Goal: Task Accomplishment & Management: Manage account settings

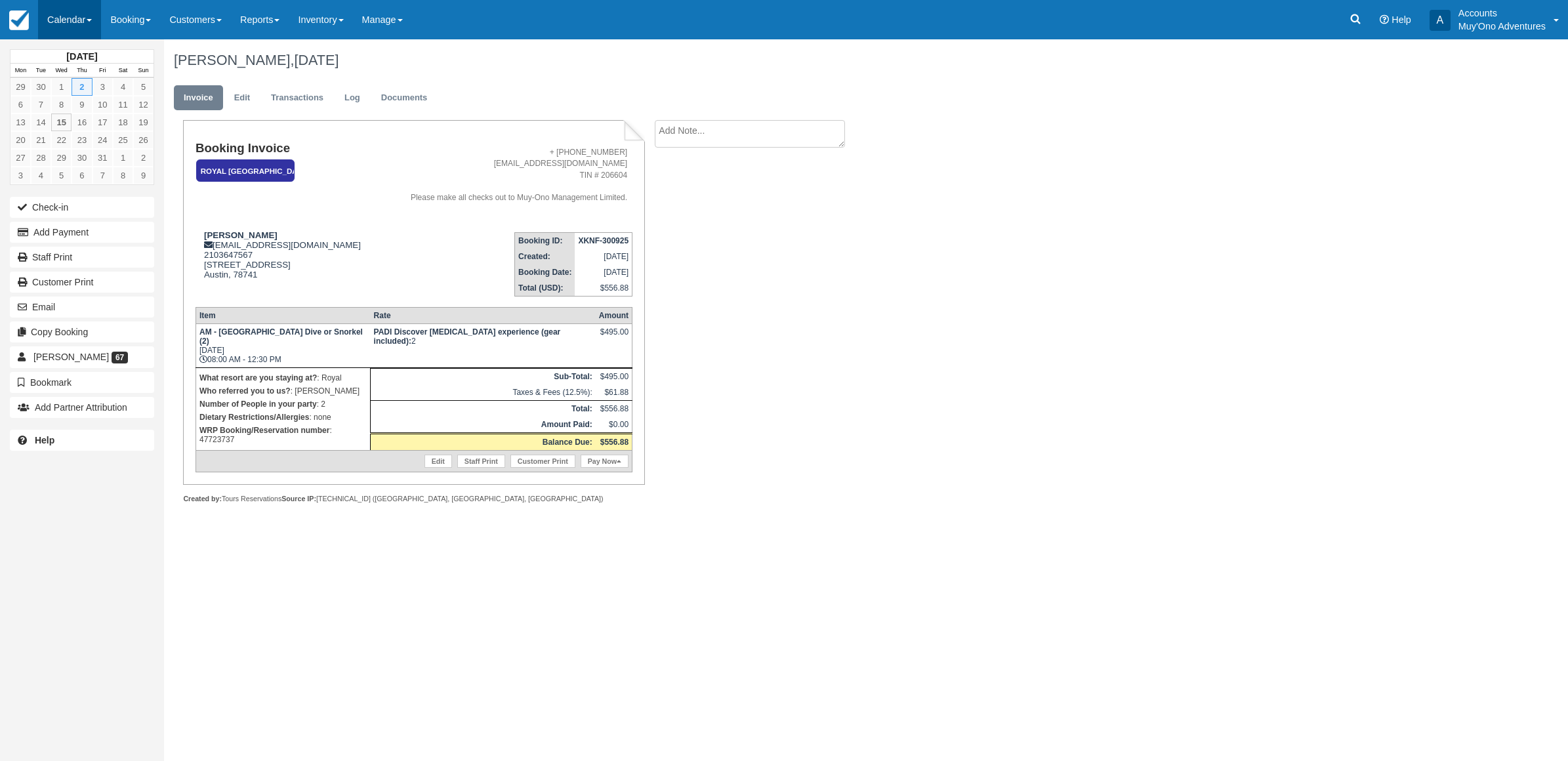
click at [56, 23] on link "Calendar" at bounding box center [69, 19] width 63 height 39
click at [70, 135] on link "Month" at bounding box center [90, 124] width 104 height 28
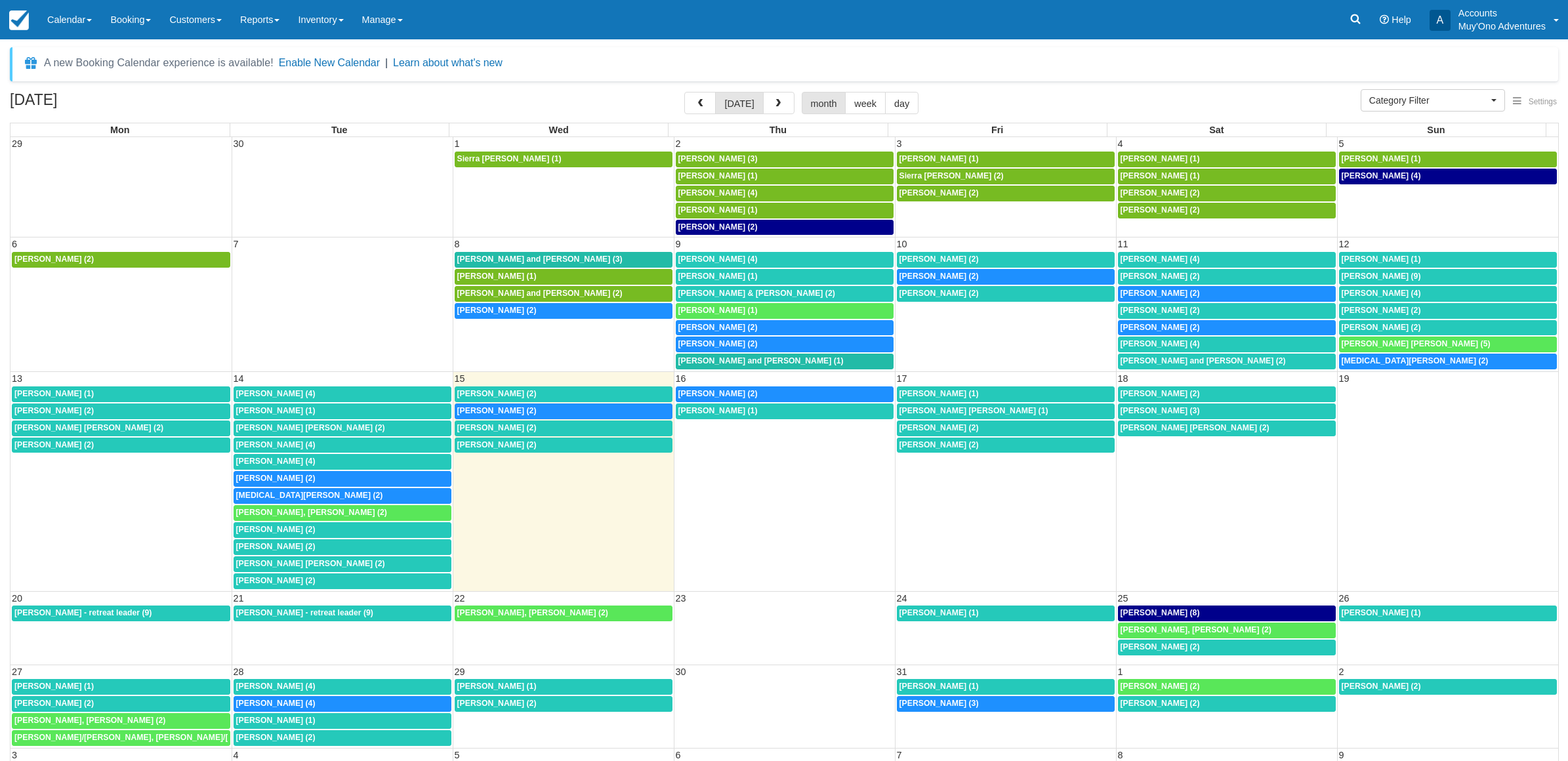
select select
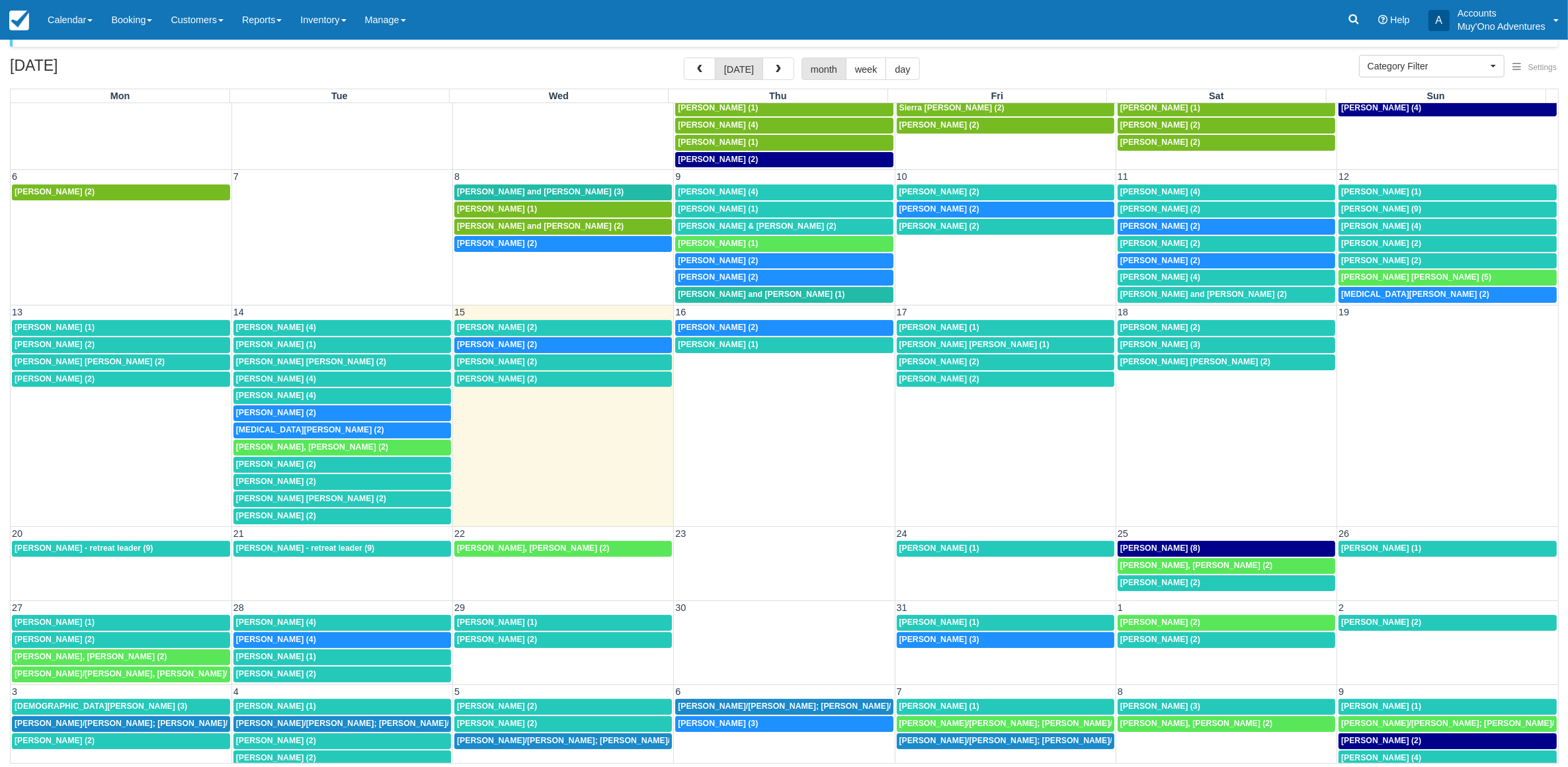
scroll to position [51, 0]
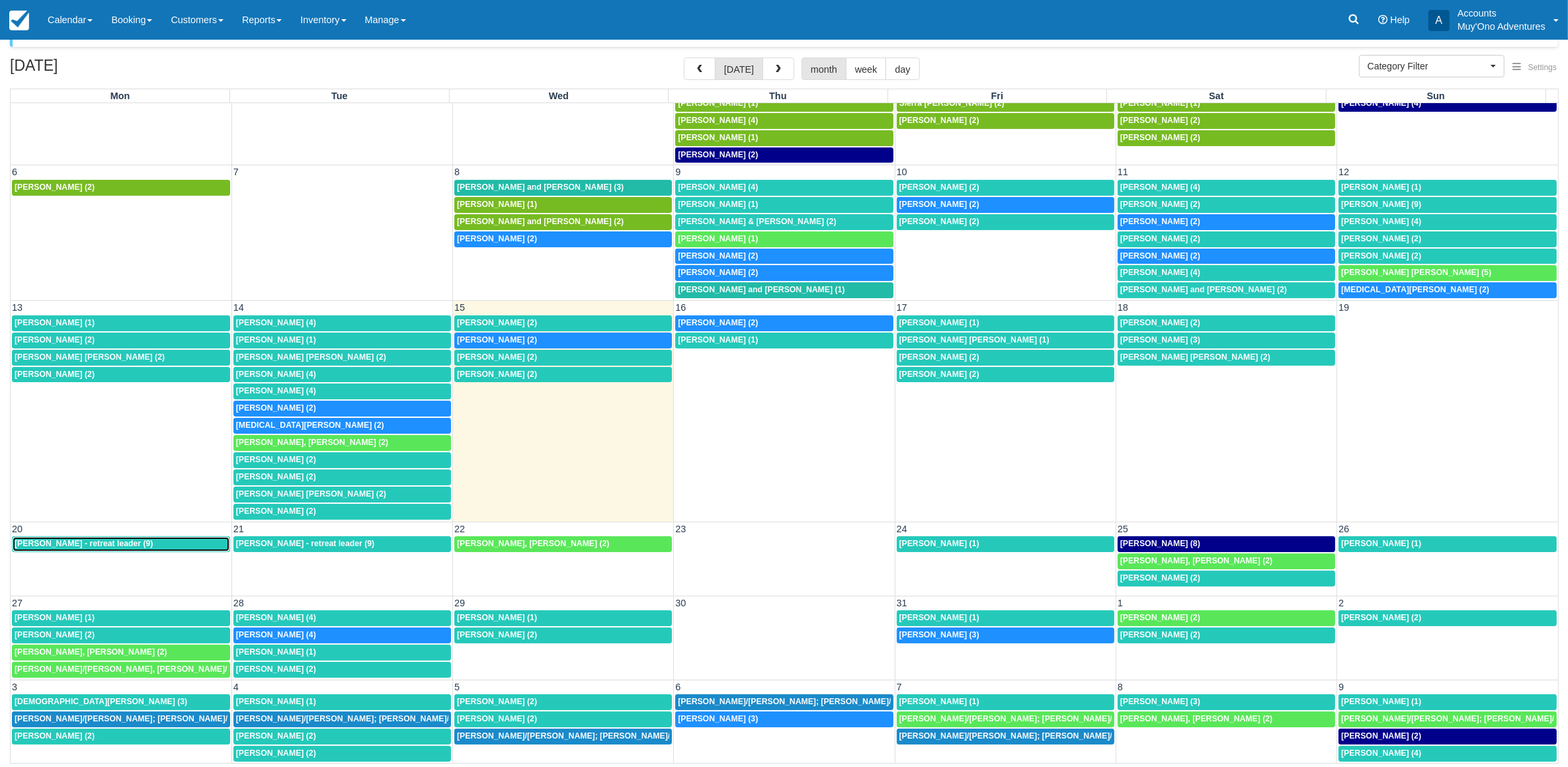
click at [74, 539] on span "Ryann Tillman - retreat leader (9)" at bounding box center [83, 544] width 138 height 9
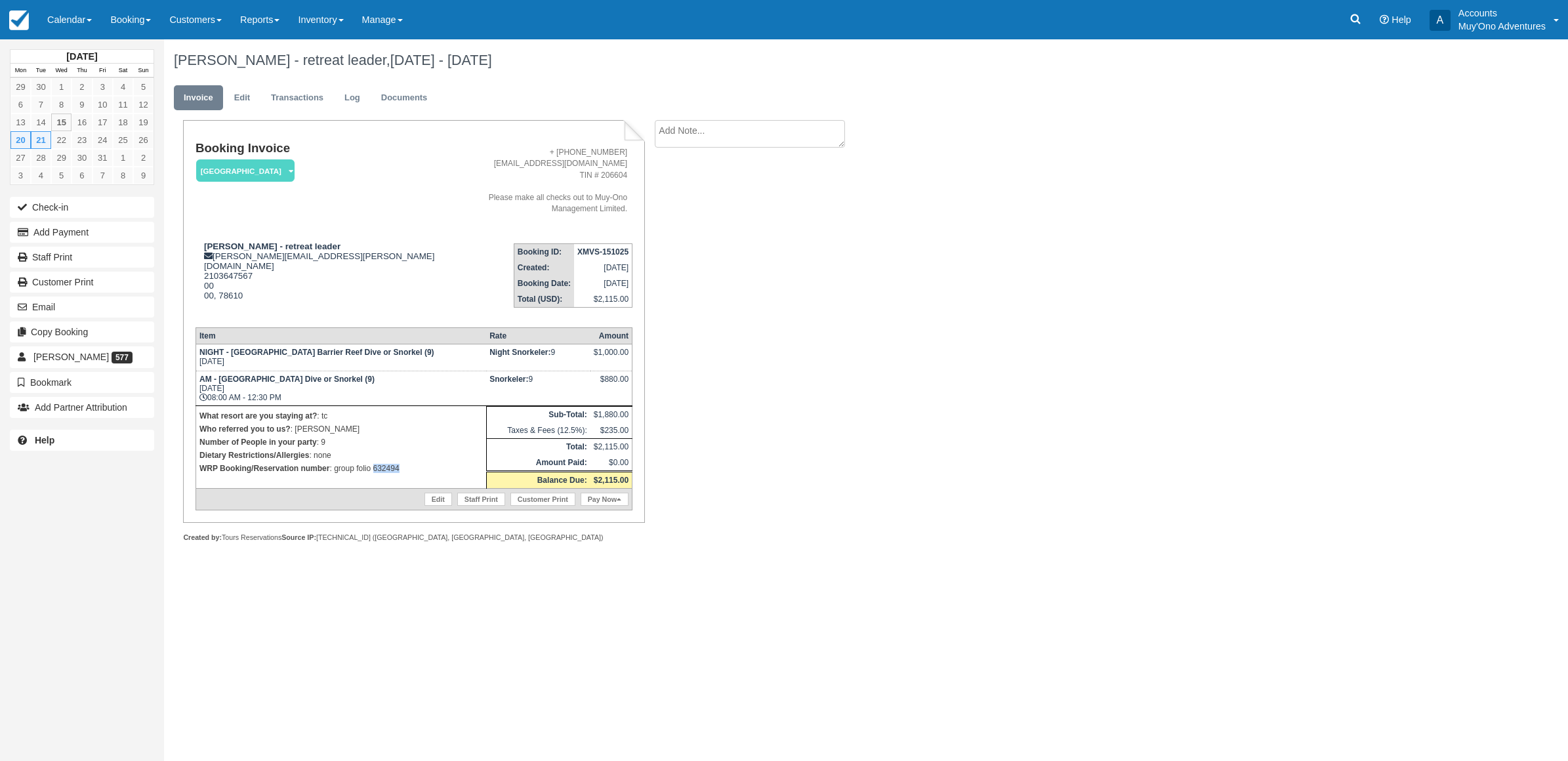
drag, startPoint x: 405, startPoint y: 447, endPoint x: 373, endPoint y: 462, distance: 35.3
click at [373, 462] on td "What resort are you staying at? : tc Who referred you to us? : michelle Number …" at bounding box center [341, 447] width 291 height 83
copy p "632494"
click at [1355, 17] on icon at bounding box center [1356, 19] width 13 height 13
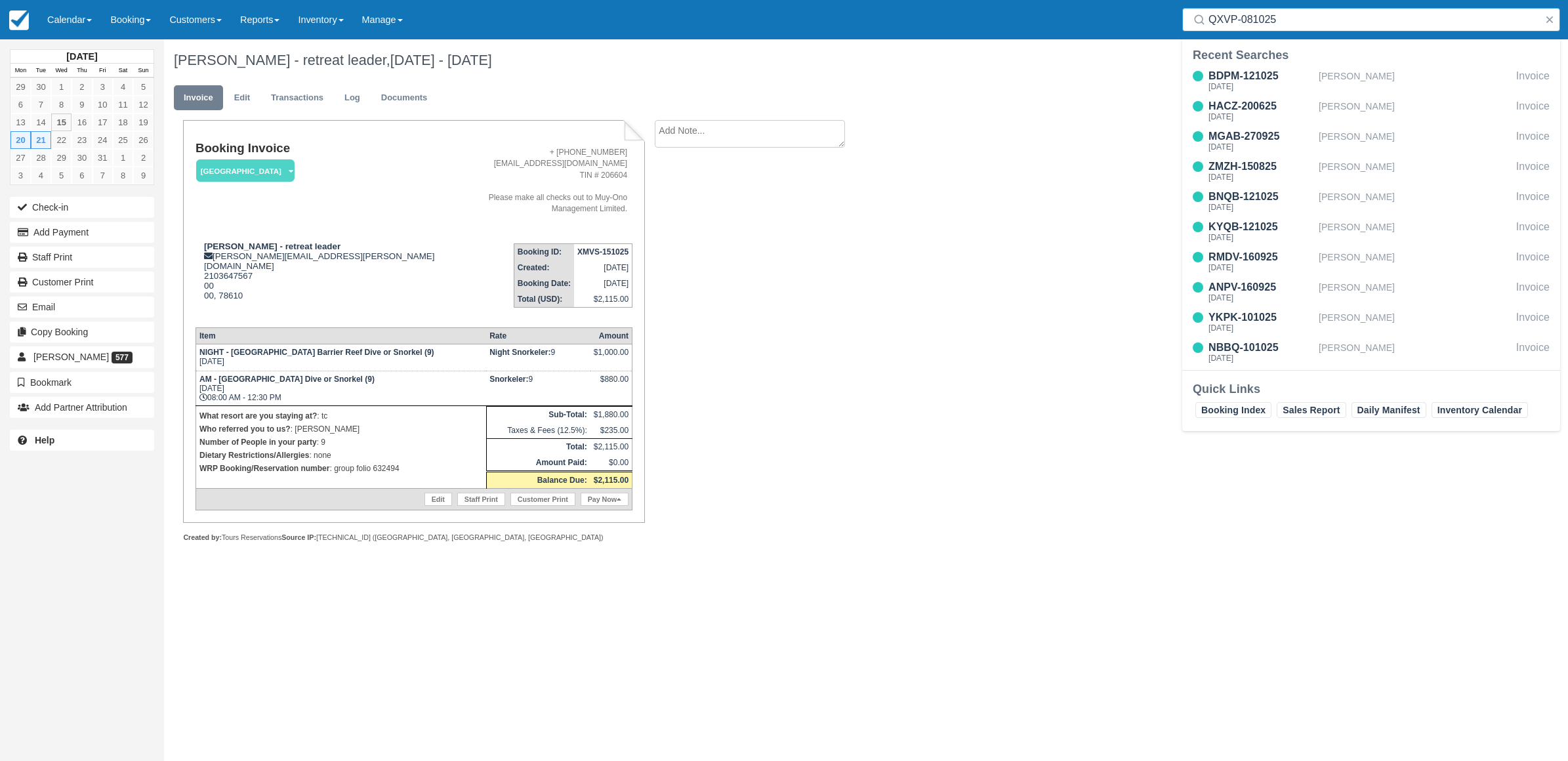
type input "QXVP-081025"
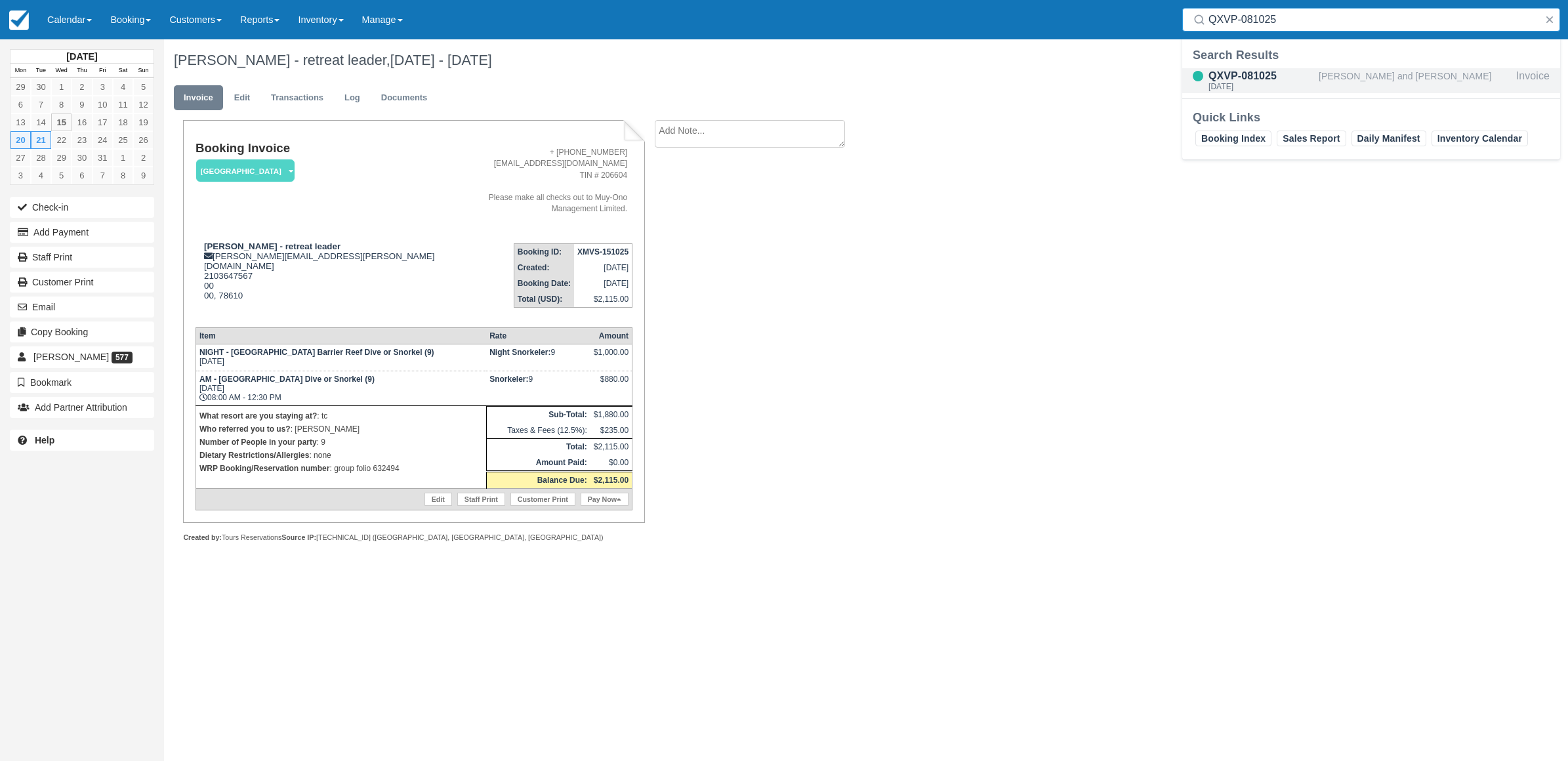
click at [1325, 84] on div "[PERSON_NAME] and [PERSON_NAME]" at bounding box center [1415, 81] width 192 height 25
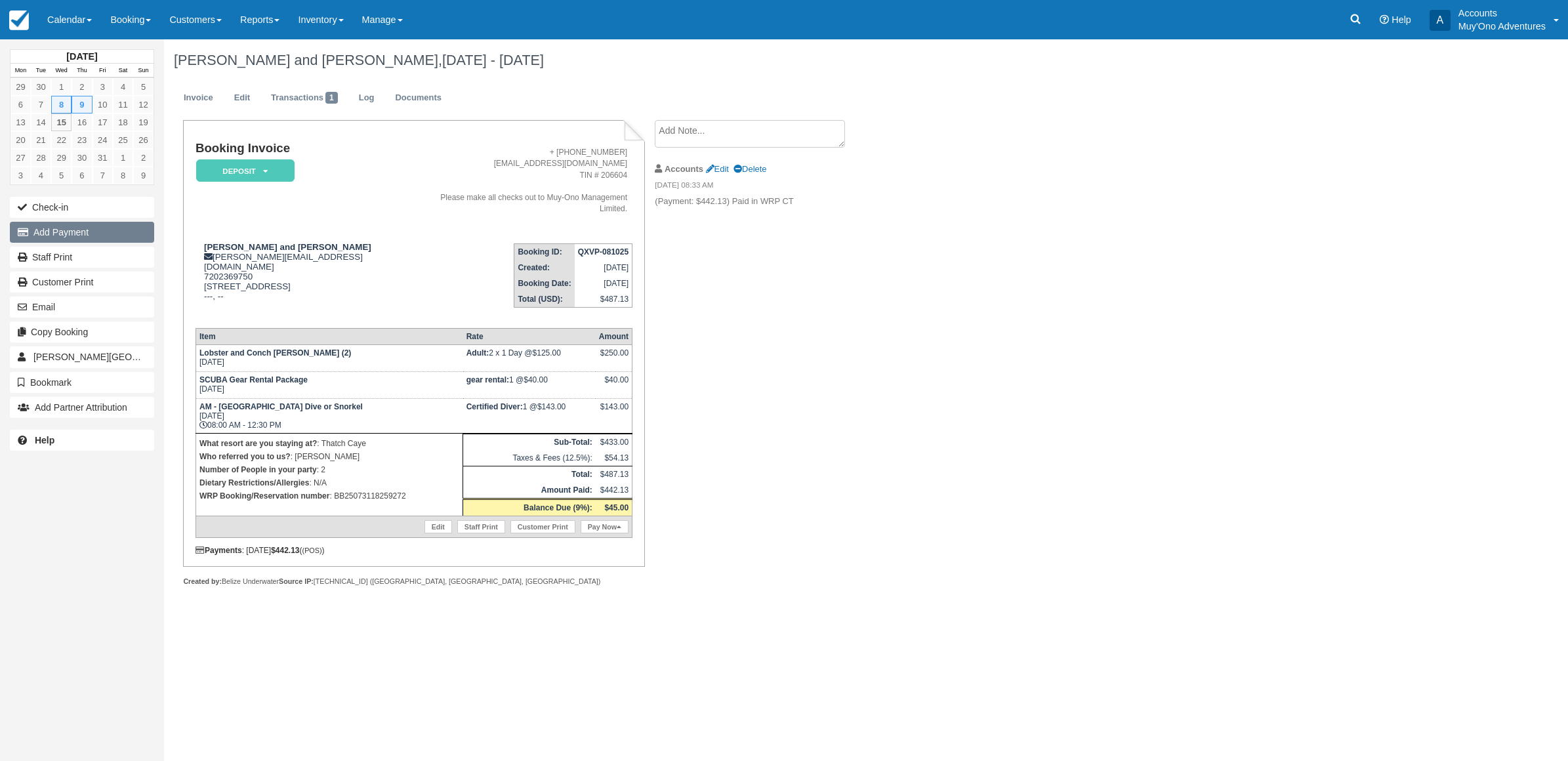
click at [123, 232] on button "Add Payment" at bounding box center [82, 232] width 145 height 21
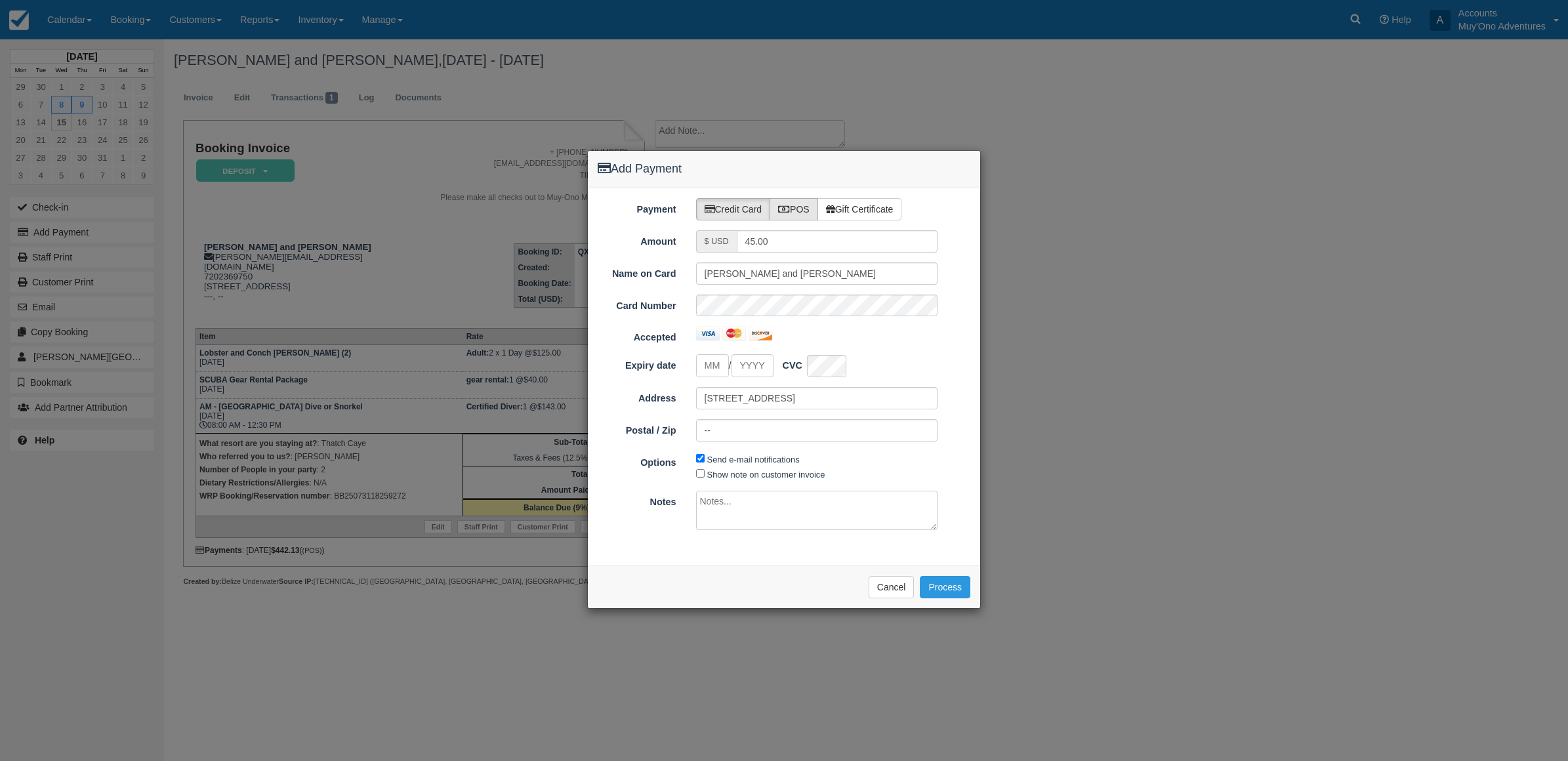
click at [807, 215] on label "POS" at bounding box center [794, 209] width 48 height 23
radio input "true"
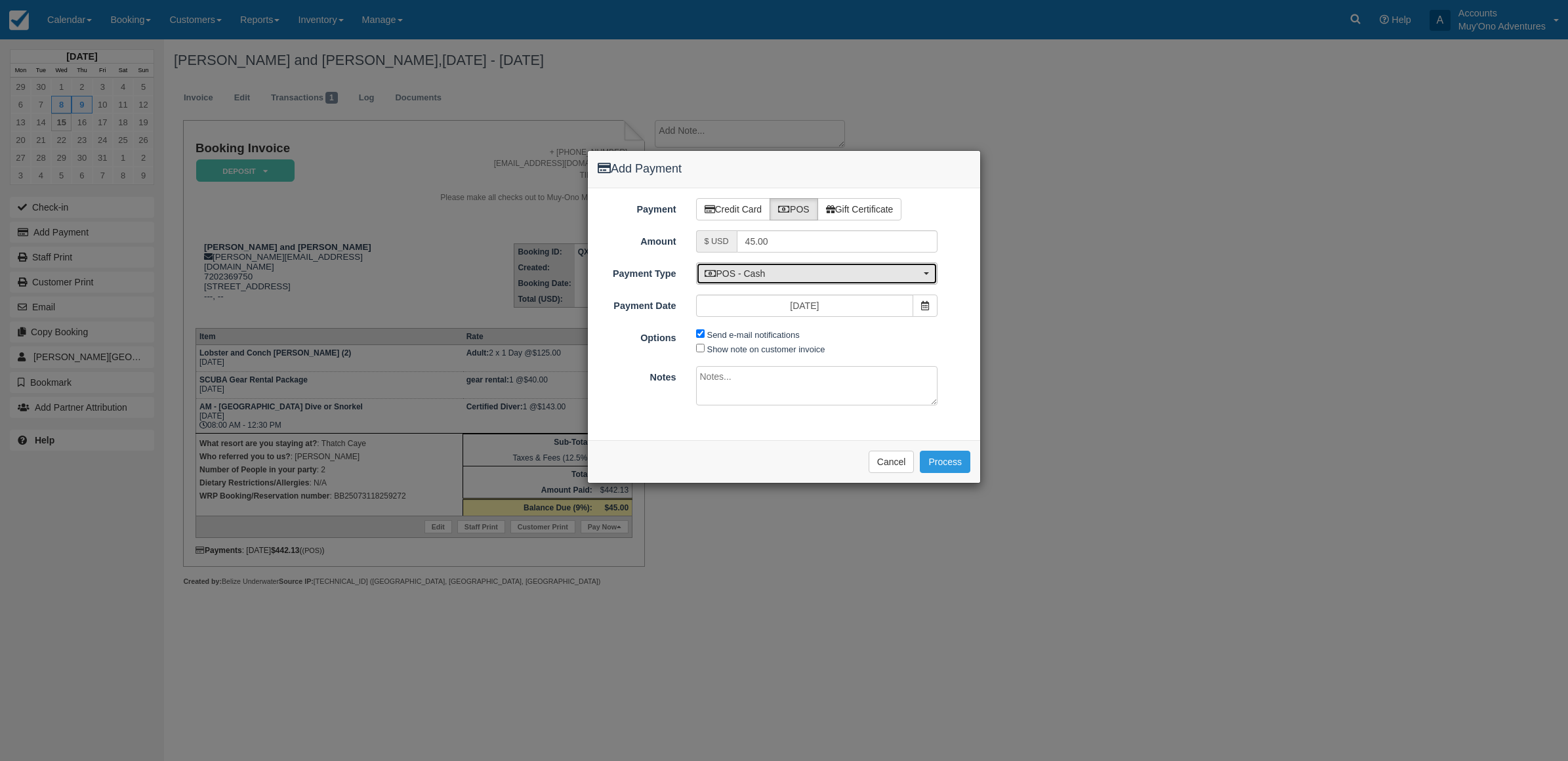
click at [791, 280] on span "POS - Cash" at bounding box center [812, 273] width 216 height 13
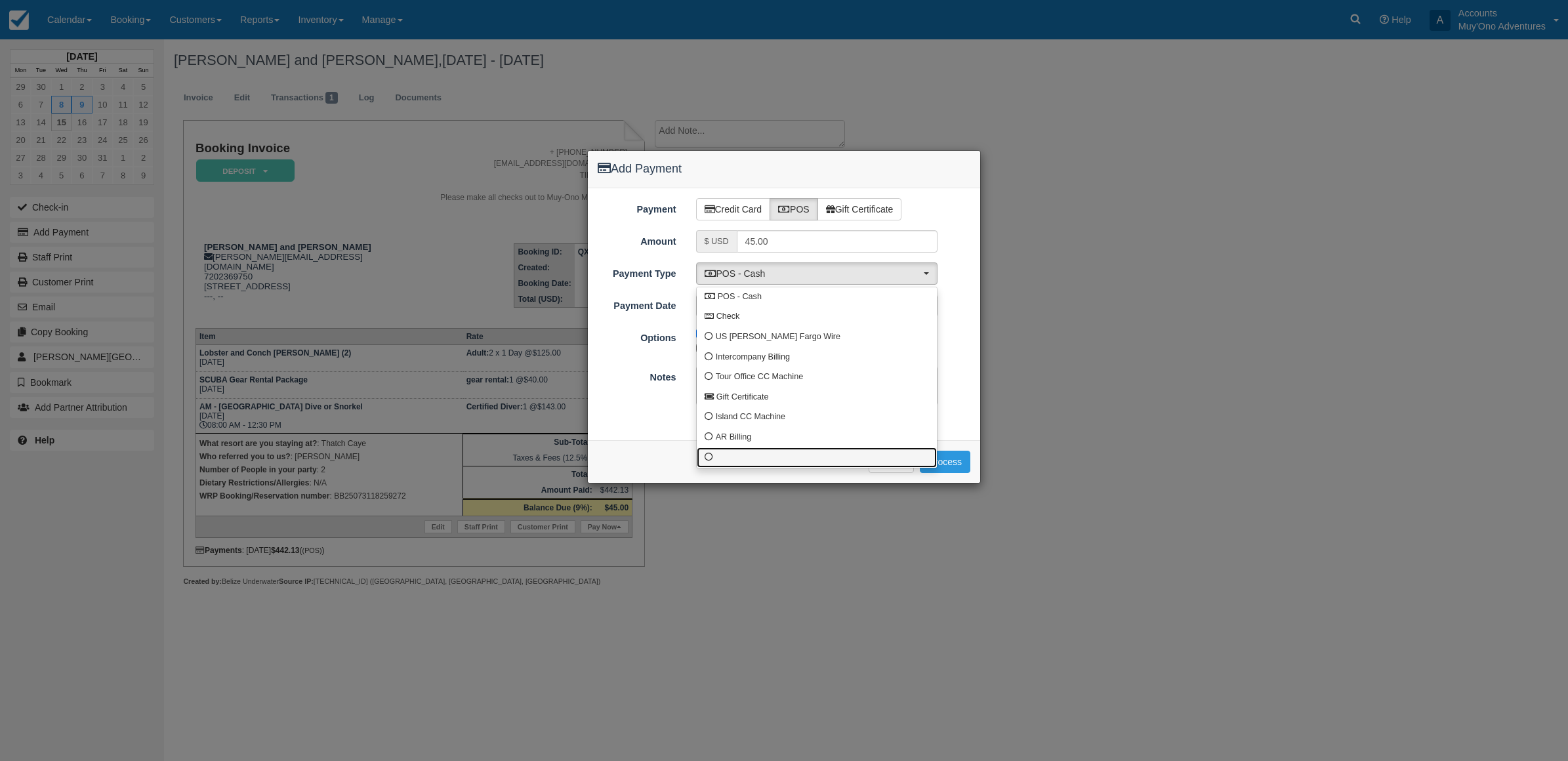
drag, startPoint x: 733, startPoint y: 467, endPoint x: 733, endPoint y: 460, distance: 7.0
click at [733, 467] on link at bounding box center [816, 457] width 240 height 20
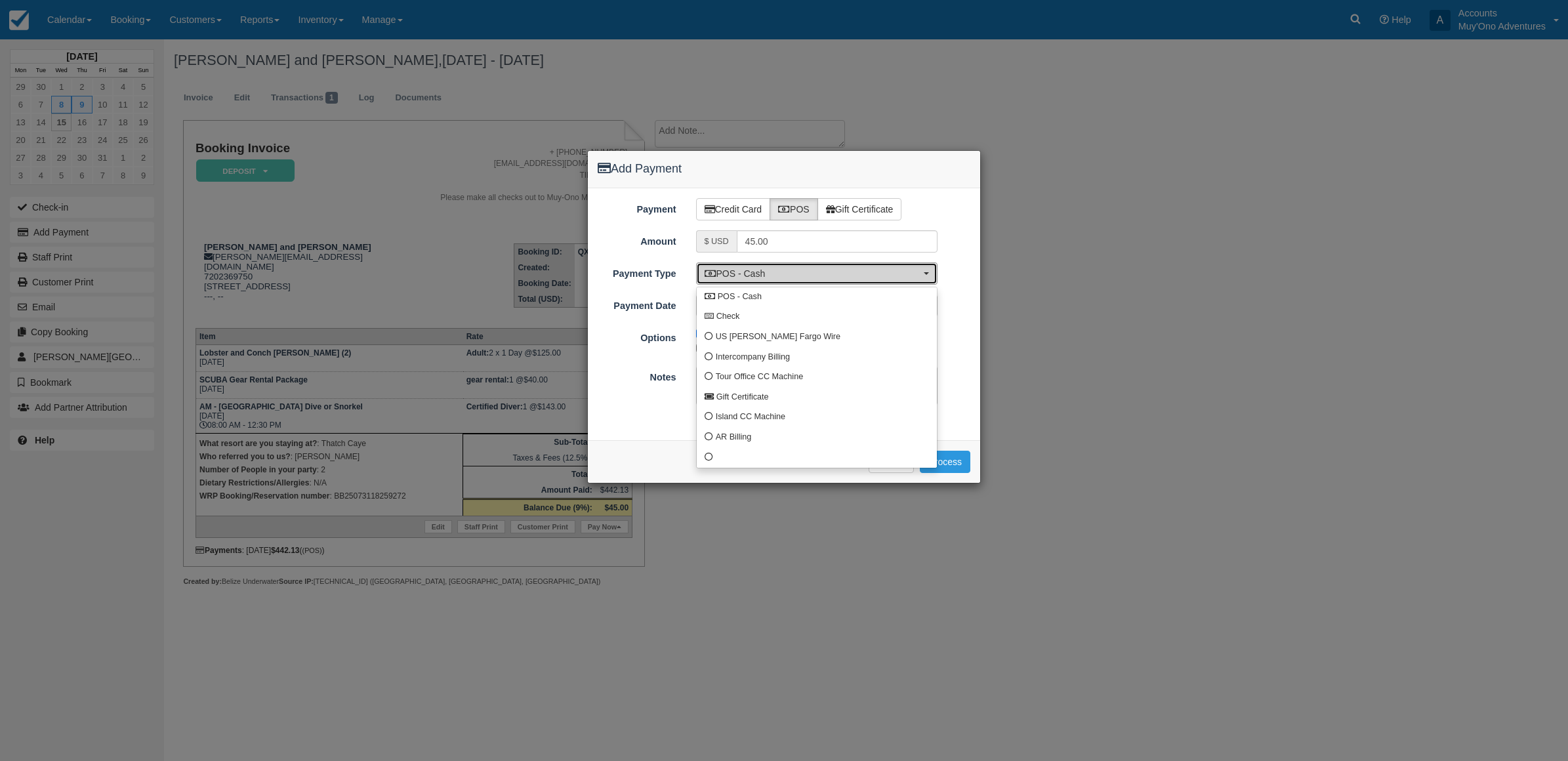
select select "custom10"
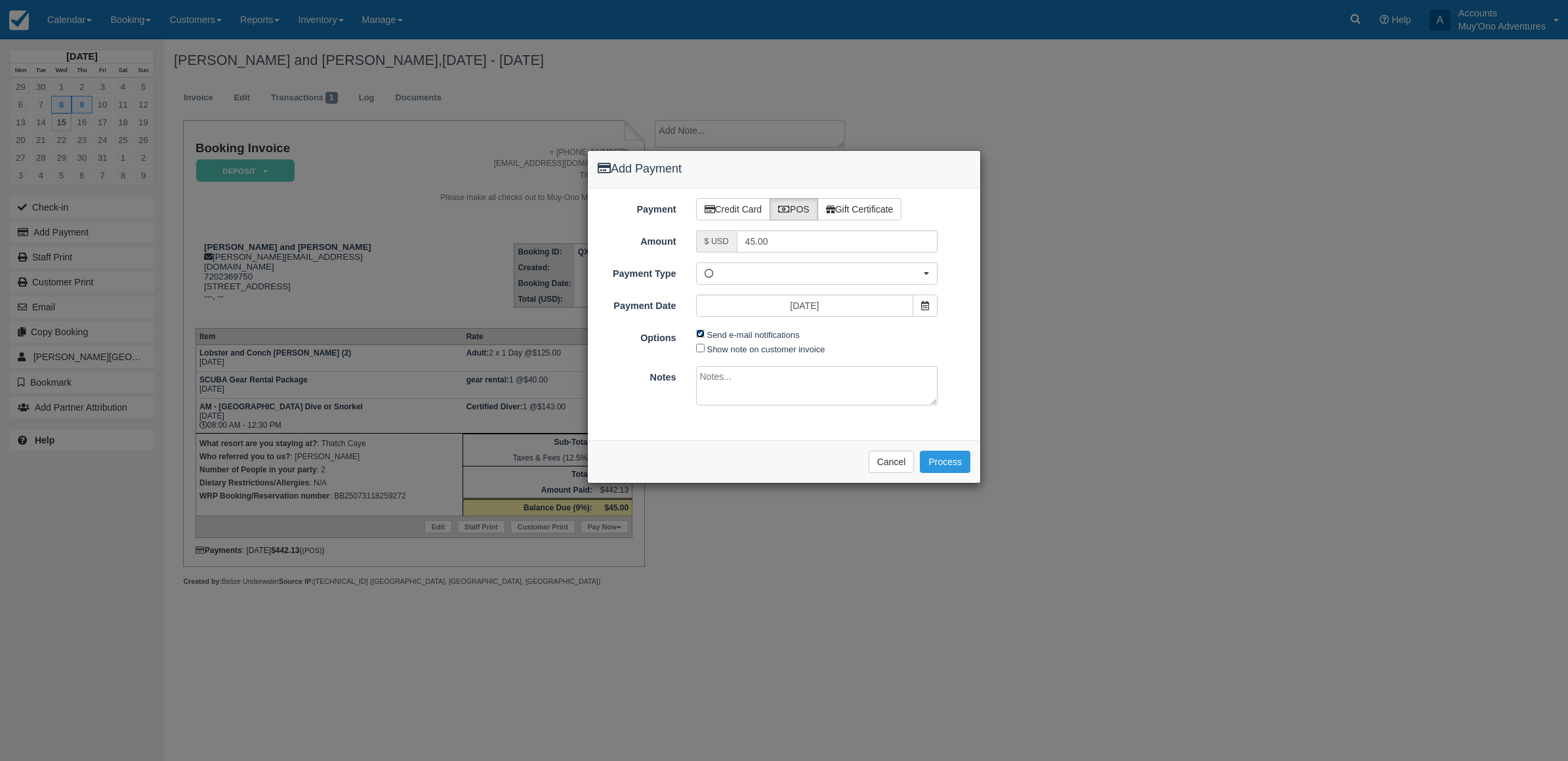
click at [702, 334] on input "Send e-mail notifications" at bounding box center [700, 334] width 8 height 8
checkbox input "false"
click at [763, 401] on textarea at bounding box center [817, 386] width 242 height 39
type textarea "Paid in WRP CT"
click at [965, 463] on button "Process" at bounding box center [944, 462] width 50 height 23
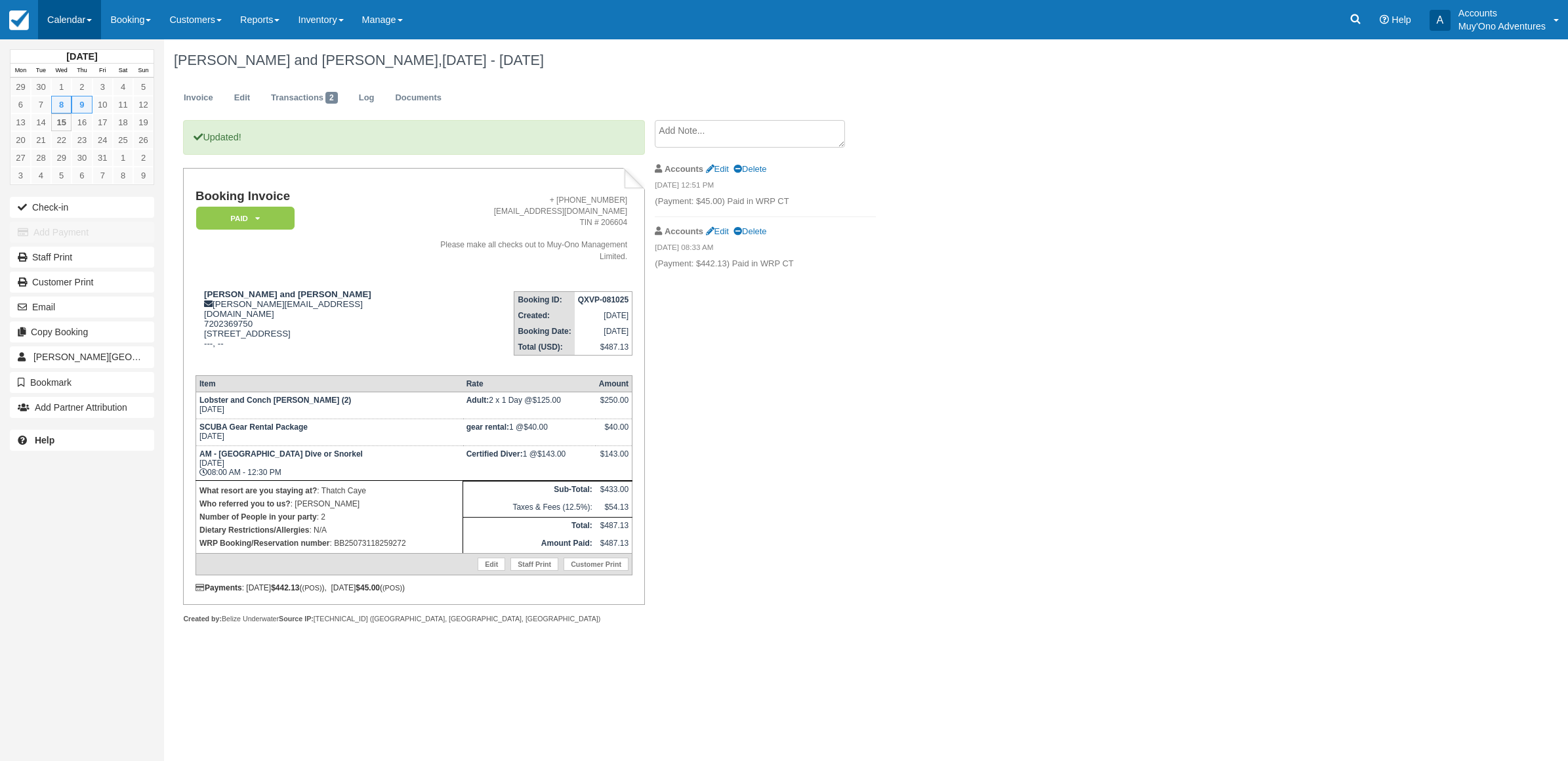
click at [89, 32] on link "Calendar" at bounding box center [69, 19] width 63 height 39
click at [69, 125] on link "Month" at bounding box center [90, 124] width 104 height 28
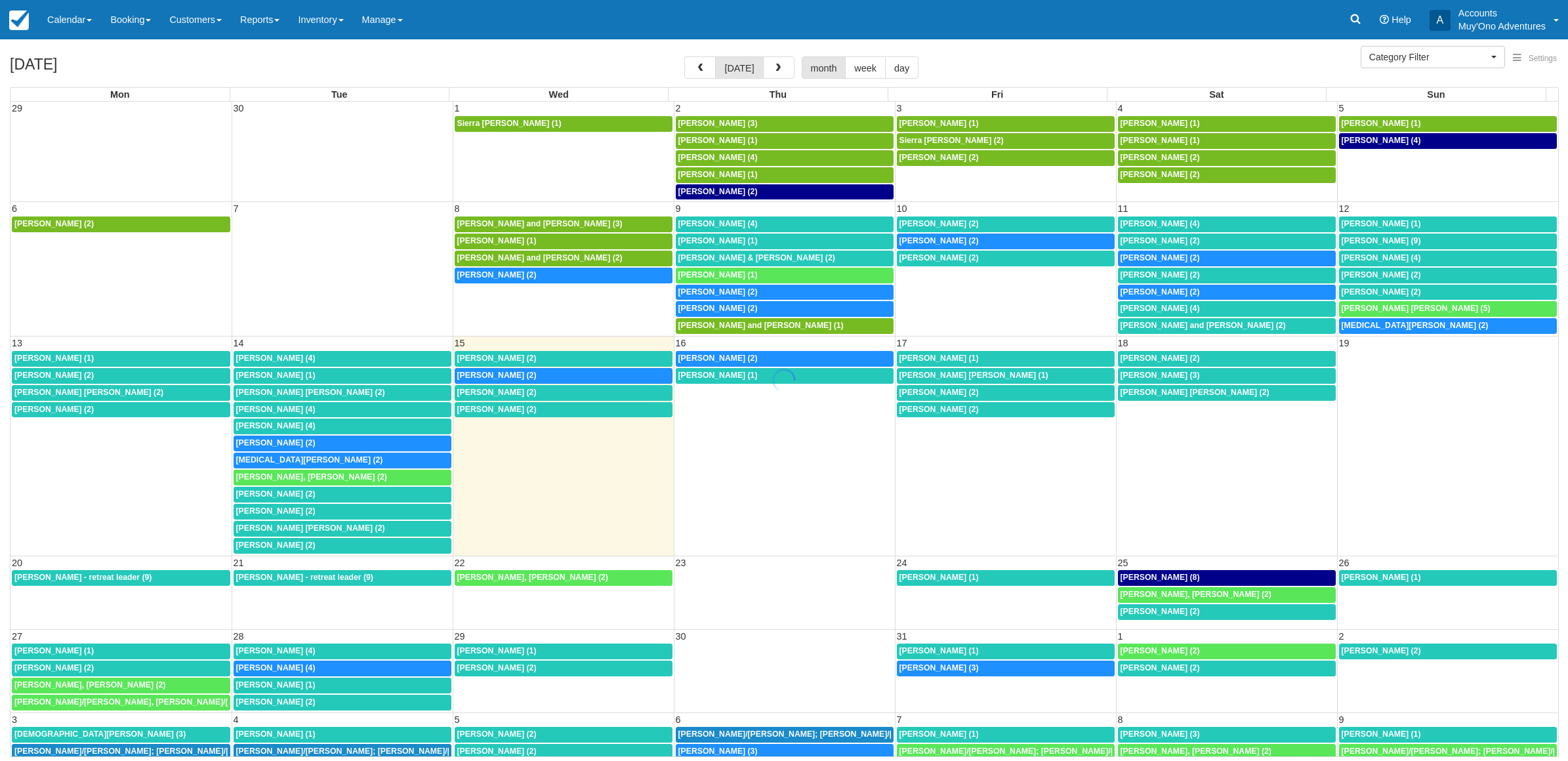
select select
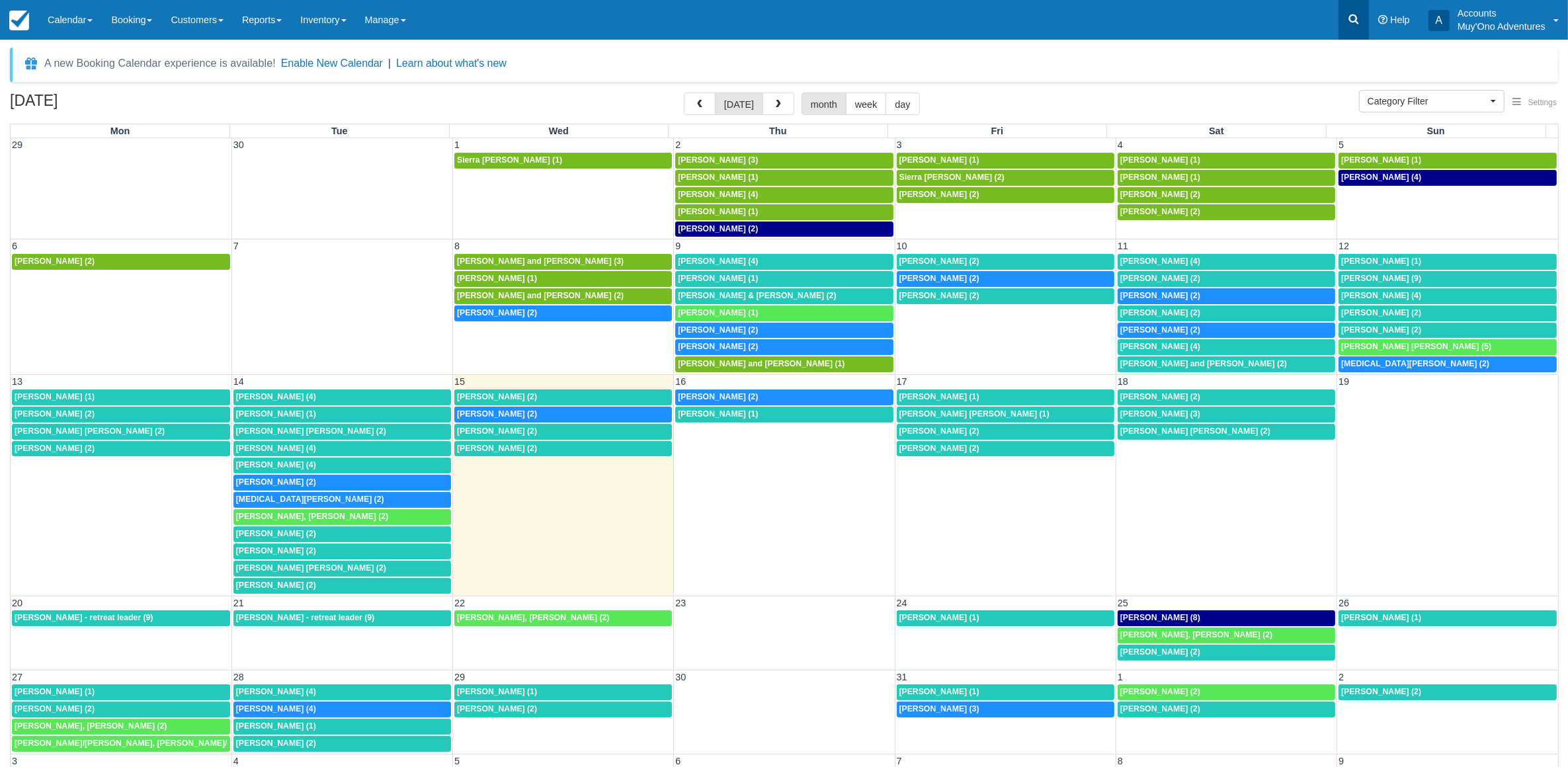
click at [1360, 19] on icon at bounding box center [1354, 19] width 13 height 13
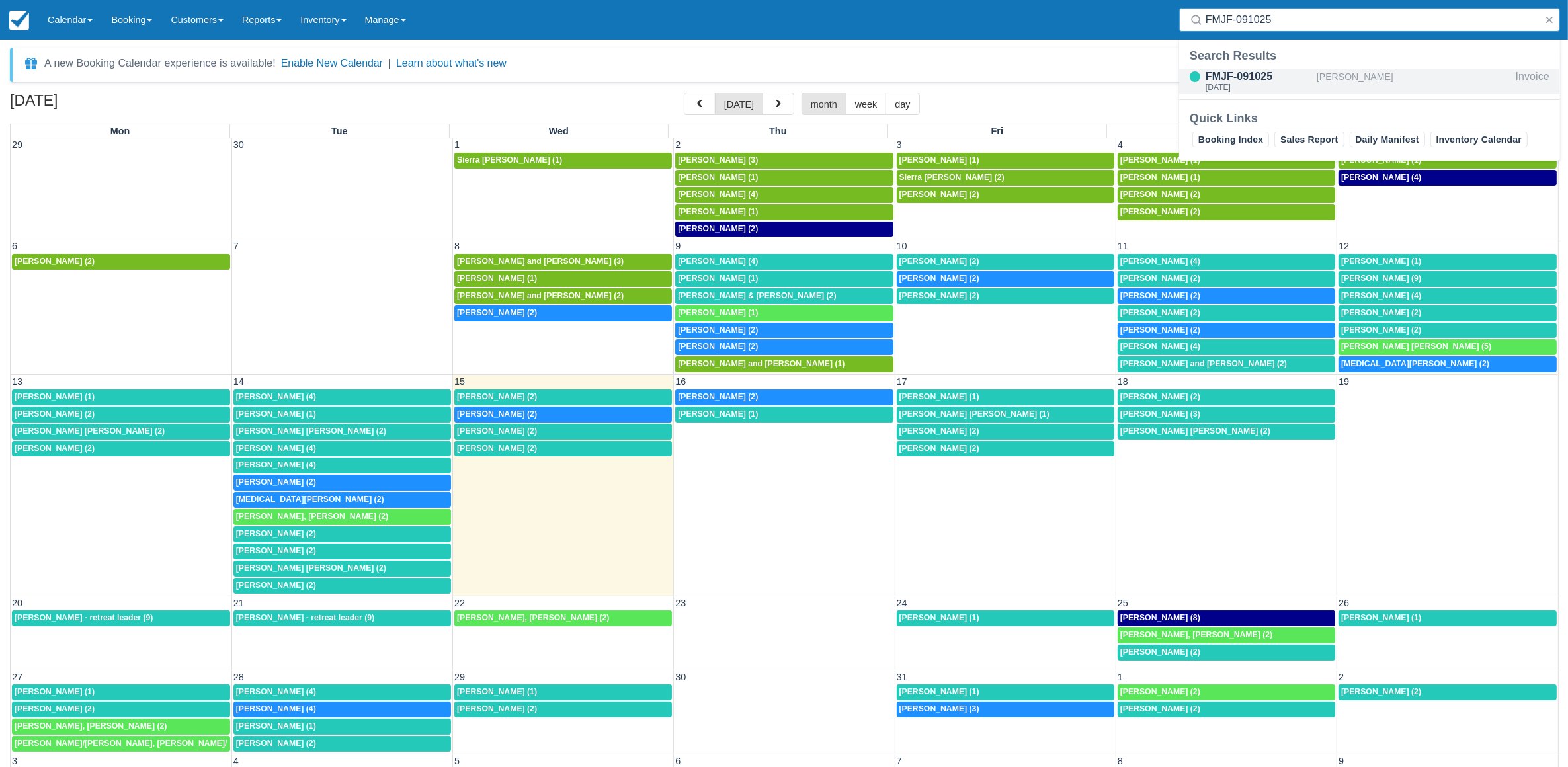
type input "FMJF-091025"
click at [1353, 83] on div "[PERSON_NAME]" at bounding box center [1414, 82] width 194 height 25
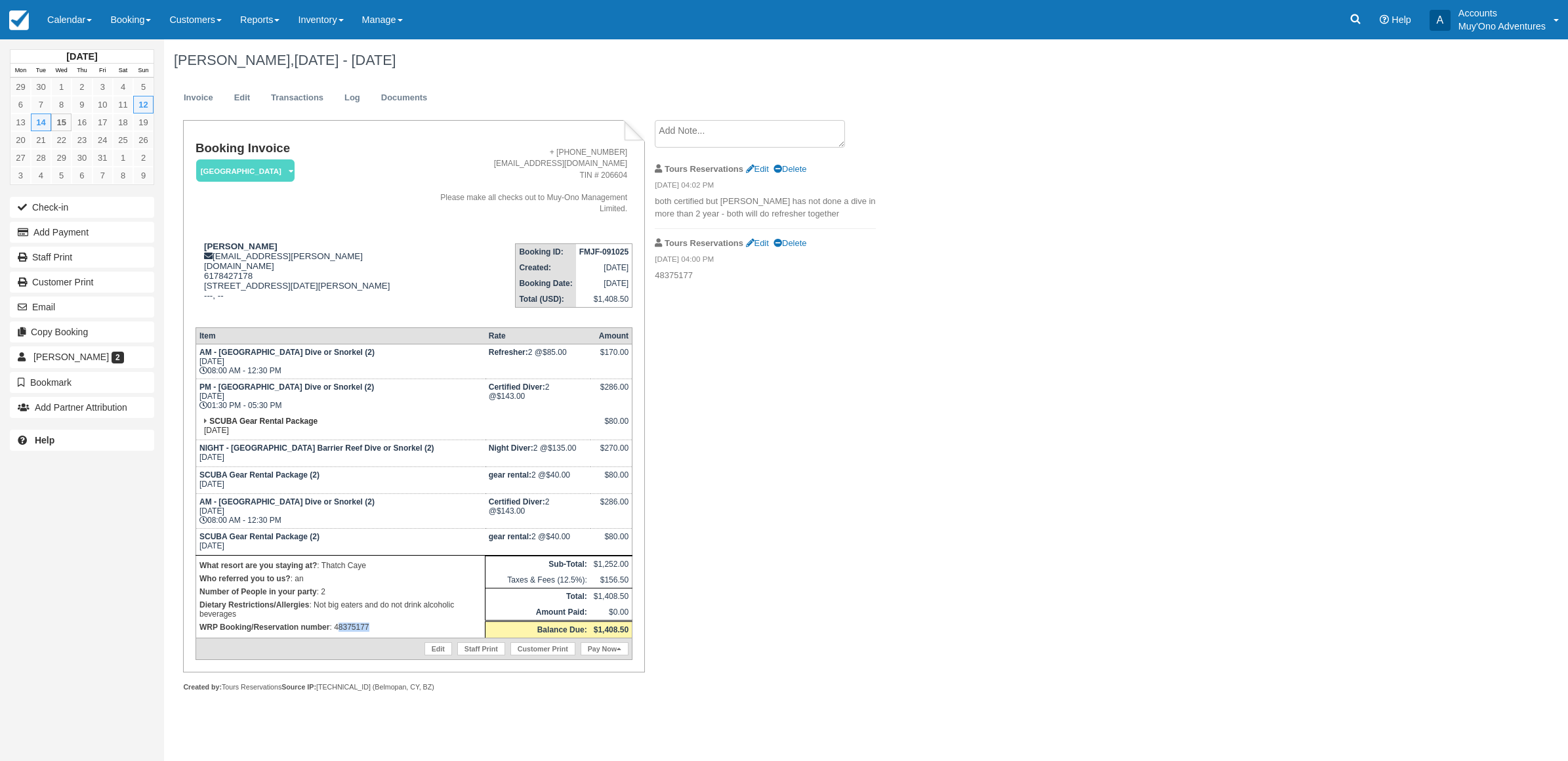
drag, startPoint x: 372, startPoint y: 609, endPoint x: 339, endPoint y: 612, distance: 33.1
click at [339, 612] on td "What resort are you staying at? : Thatch Caye Who referred you to us? : an Numb…" at bounding box center [340, 597] width 289 height 83
click at [425, 642] on link "Edit" at bounding box center [438, 649] width 28 height 13
click at [391, 621] on p "WRP Booking/Reservation number : 48375177" at bounding box center [340, 627] width 282 height 13
drag, startPoint x: 384, startPoint y: 605, endPoint x: 332, endPoint y: 602, distance: 52.1
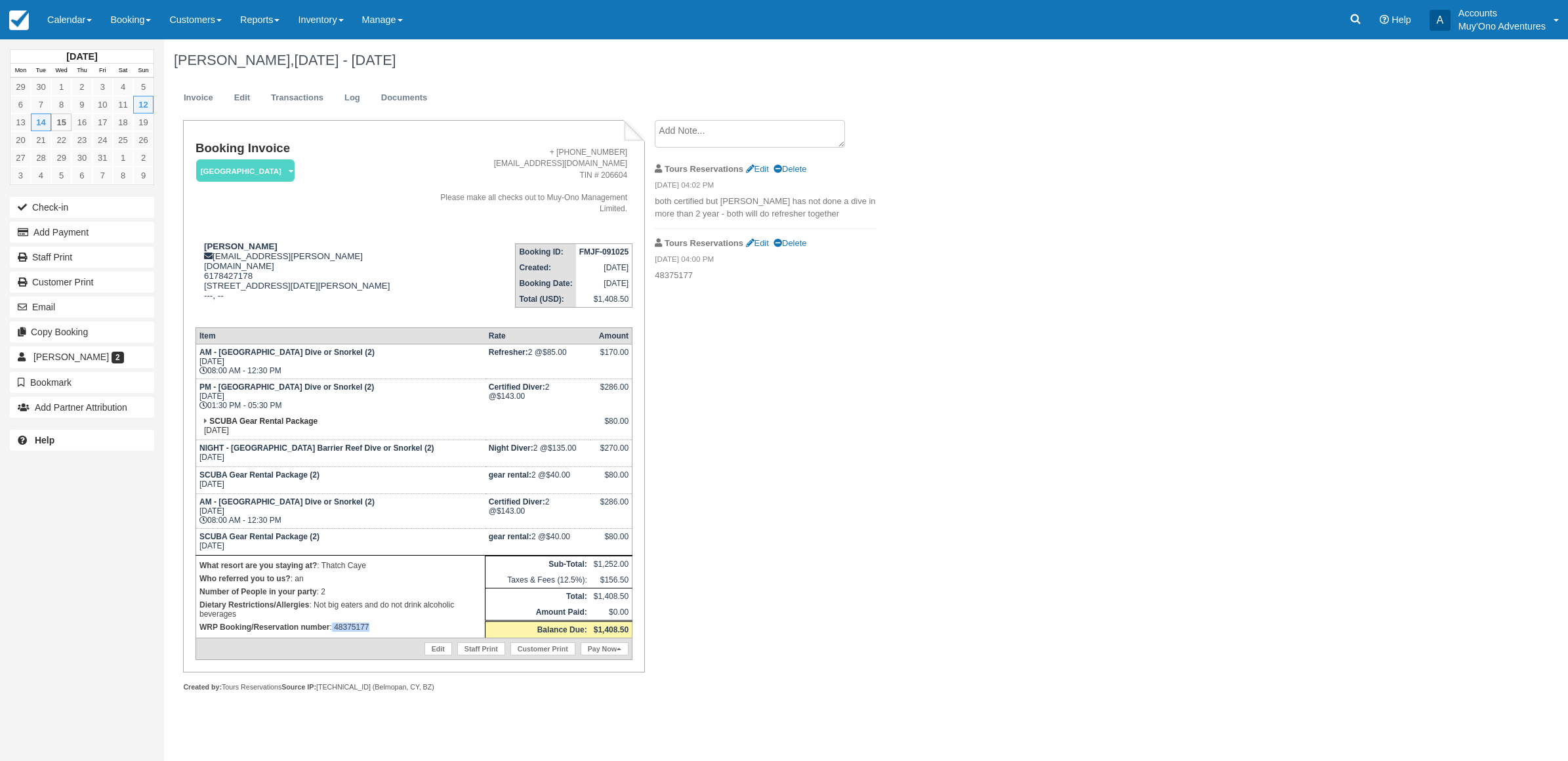
click at [332, 621] on p "WRP Booking/Reservation number : 48375177" at bounding box center [340, 627] width 282 height 13
copy p "48375177"
